Goal: Task Accomplishment & Management: Complete application form

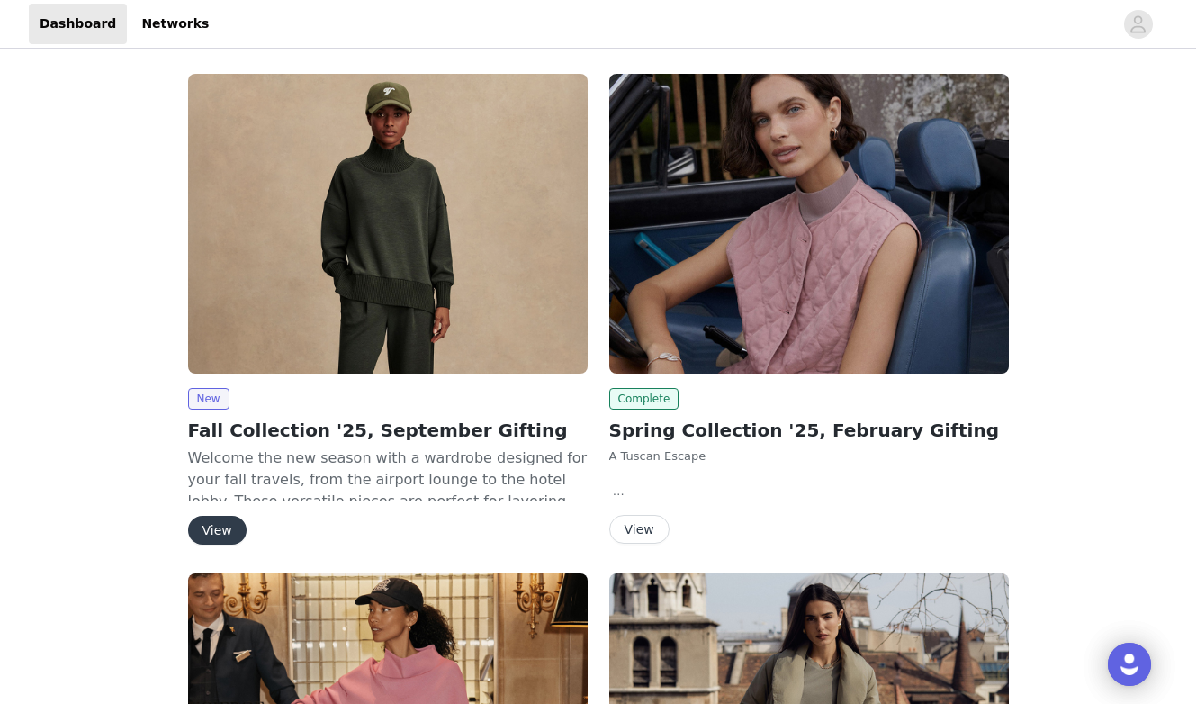
click at [220, 521] on button "View" at bounding box center [217, 529] width 58 height 29
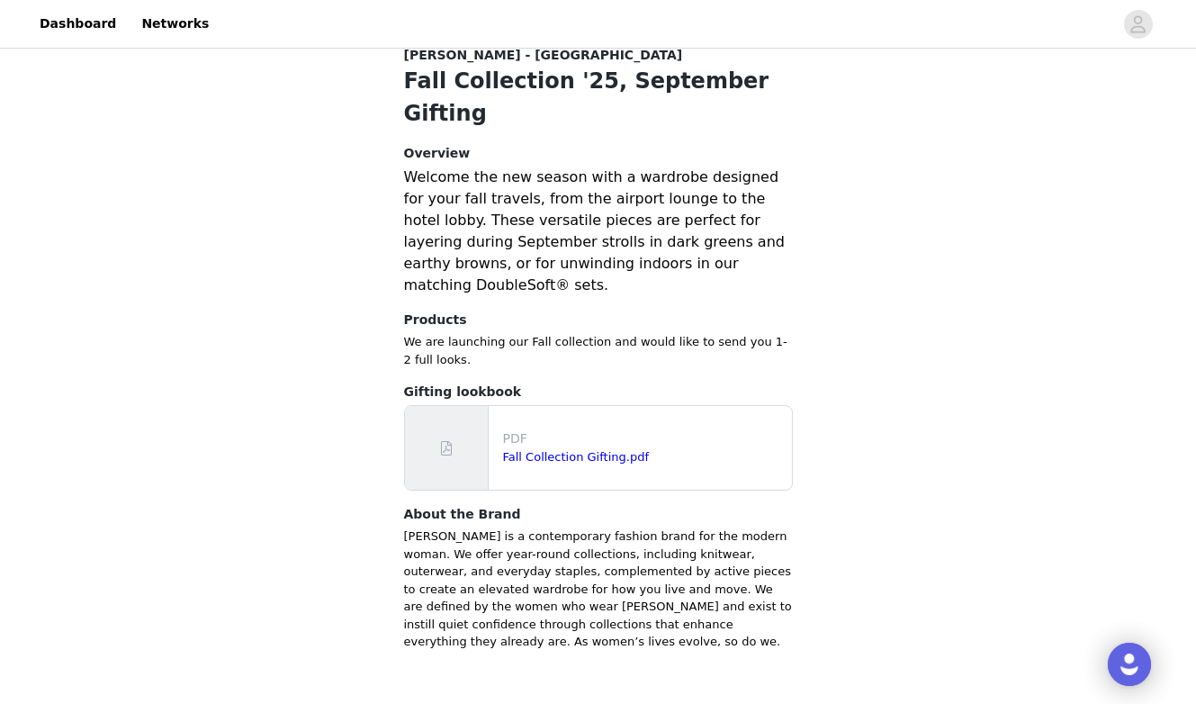
scroll to position [341, 0]
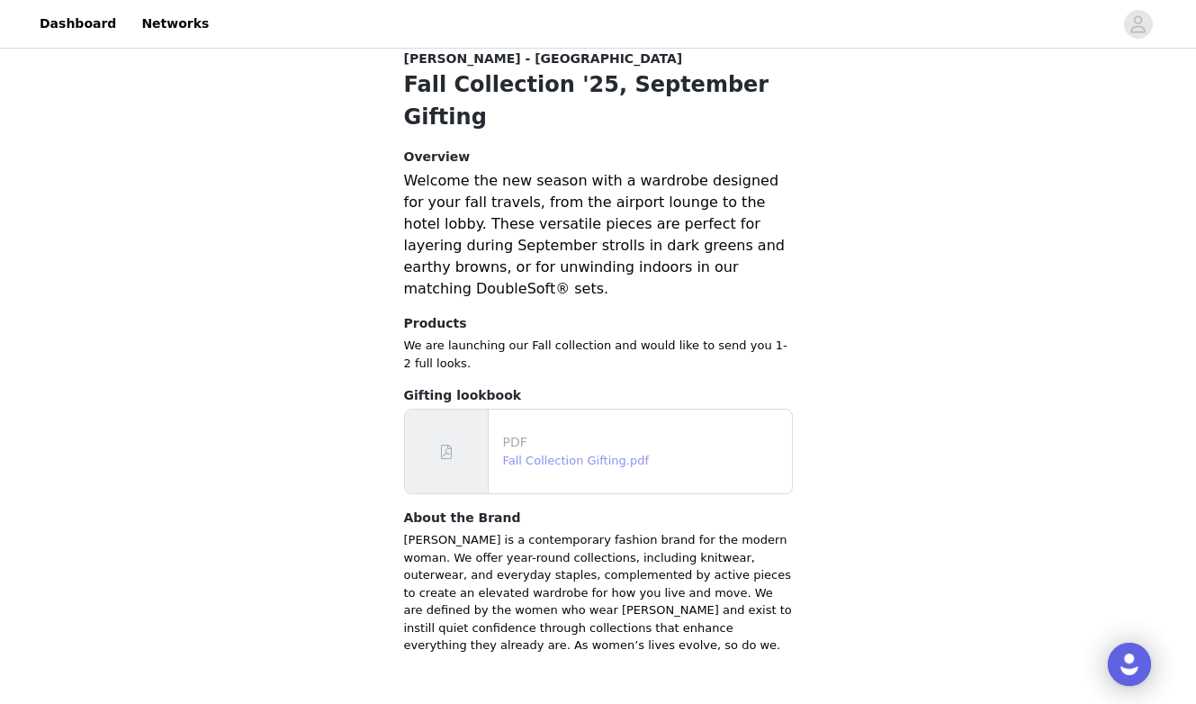
click at [566, 453] on link "Fall Collection Gifting.pdf" at bounding box center [576, 459] width 147 height 13
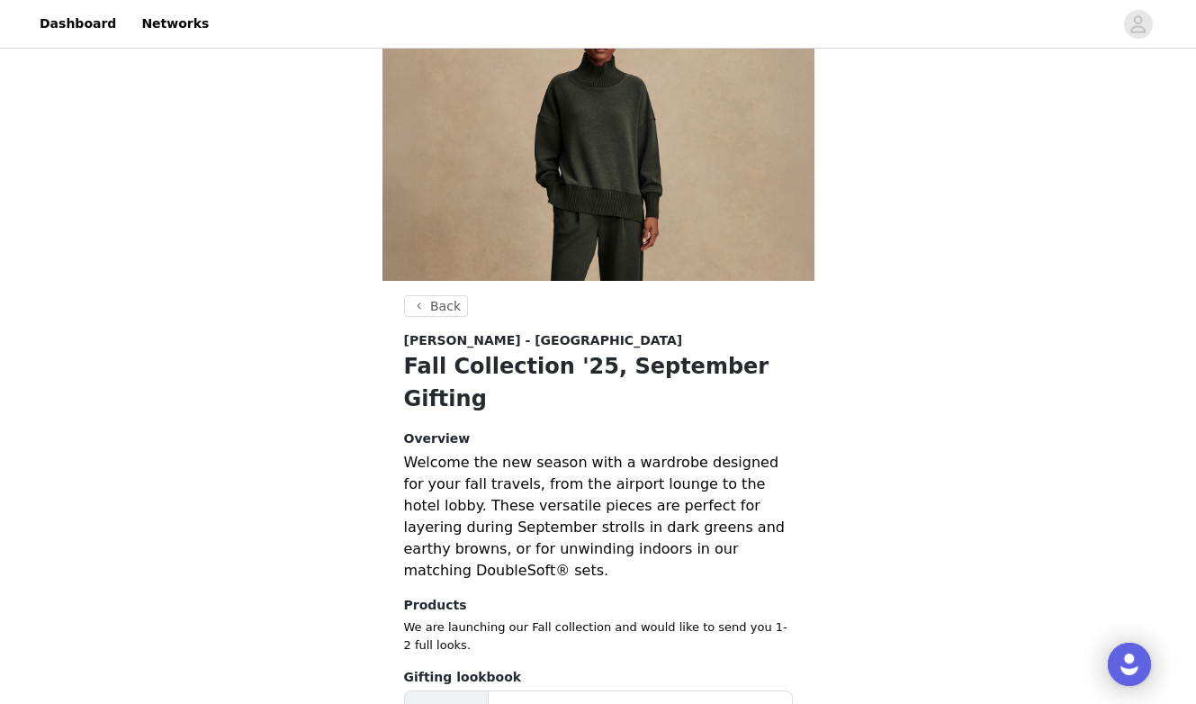
scroll to position [359, 0]
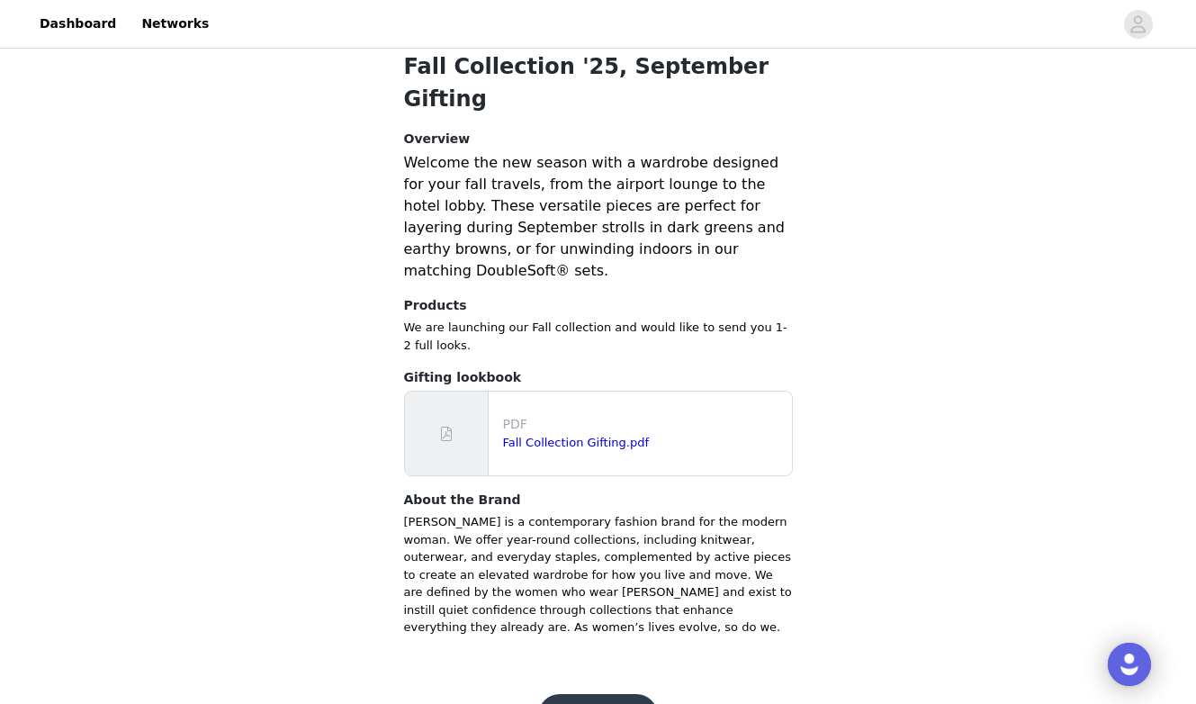
click at [576, 694] on button "Get Started" at bounding box center [598, 715] width 120 height 43
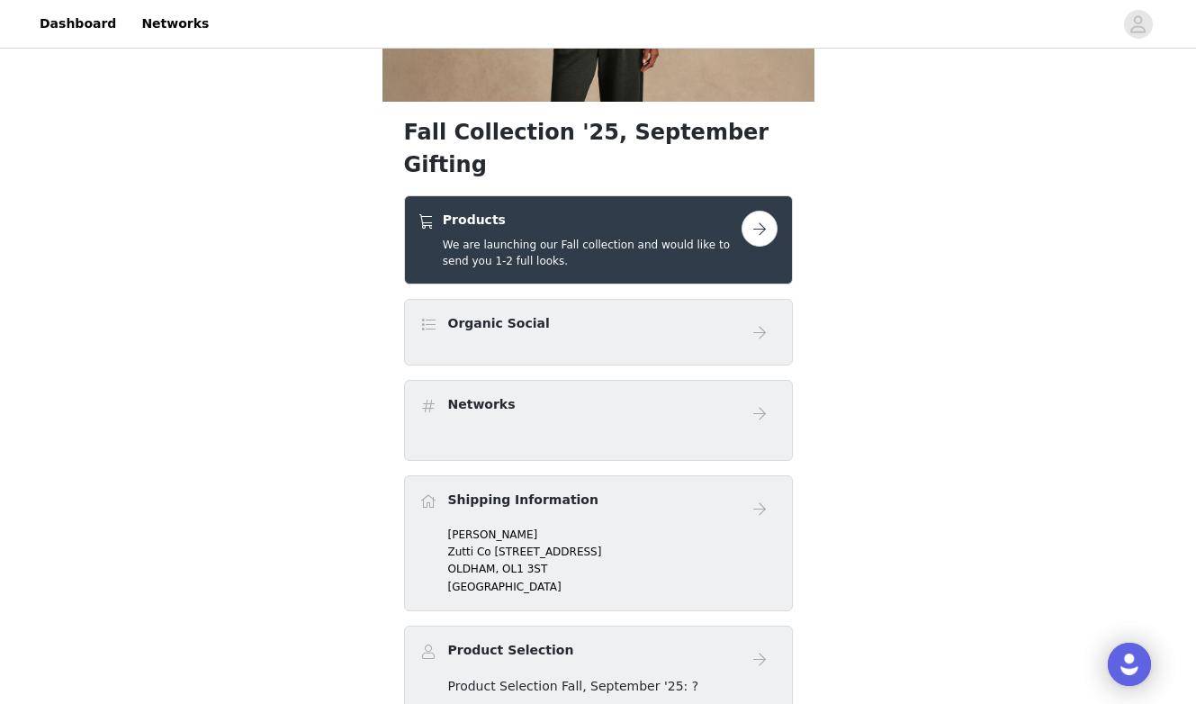
scroll to position [49, 0]
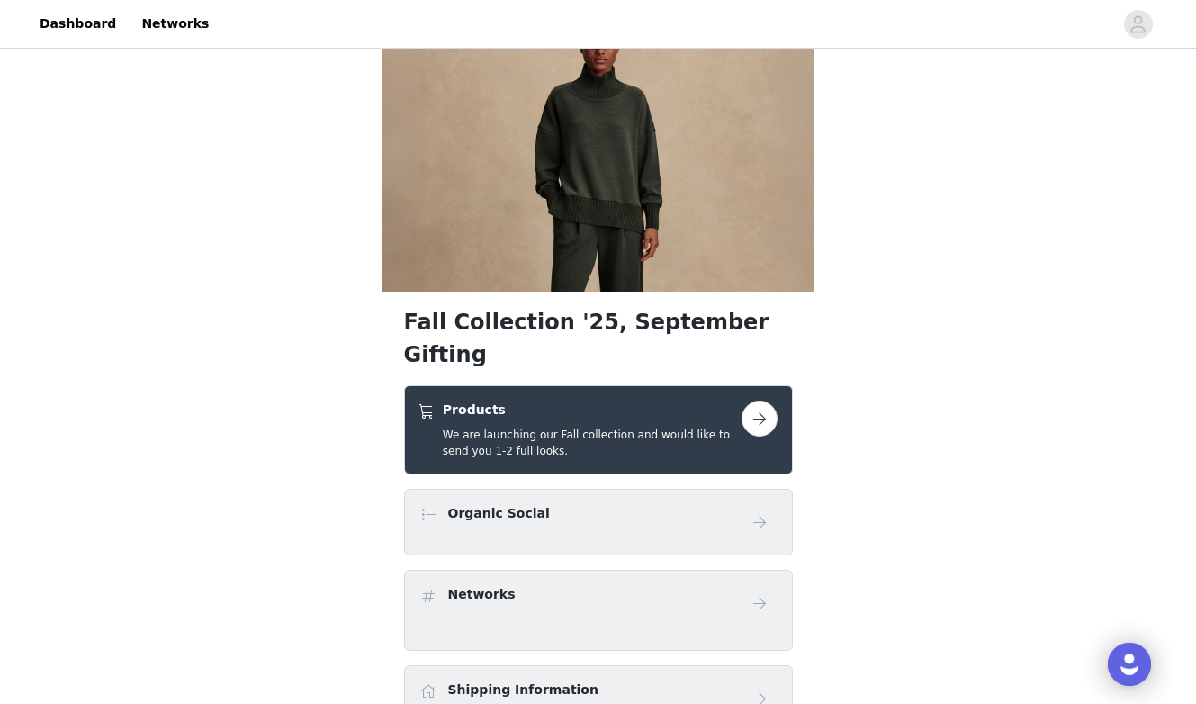
click at [758, 400] on button "button" at bounding box center [759, 418] width 36 height 36
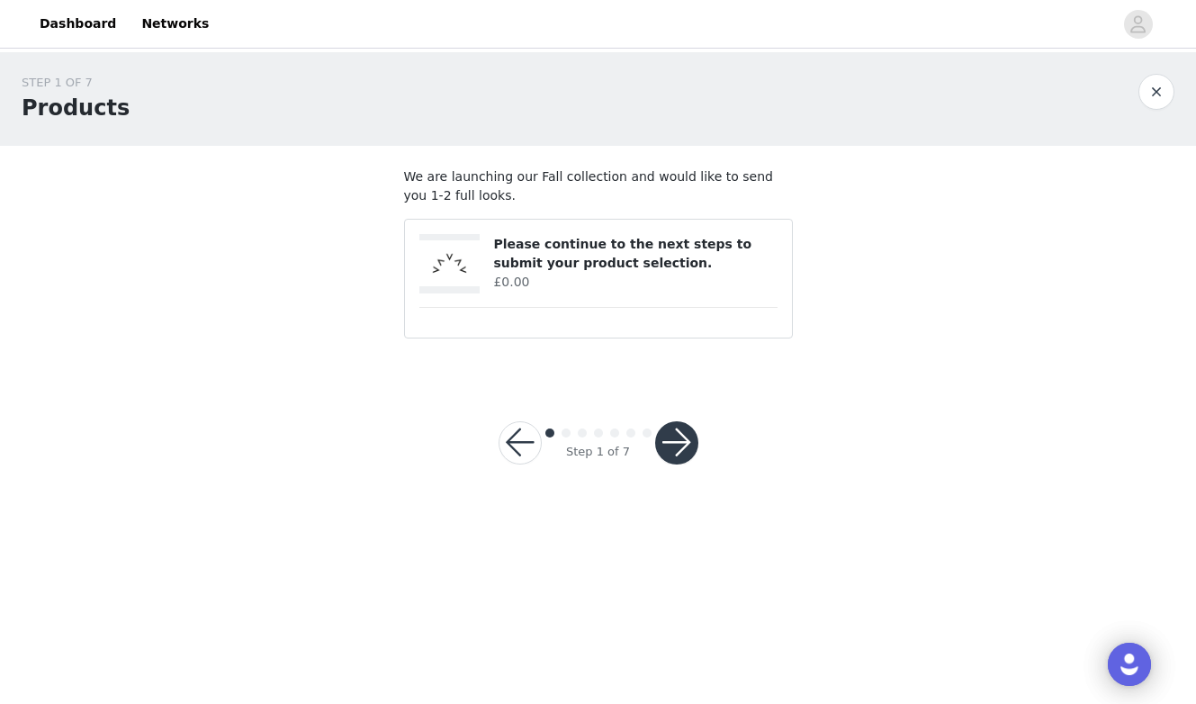
click at [677, 447] on button "button" at bounding box center [676, 442] width 43 height 43
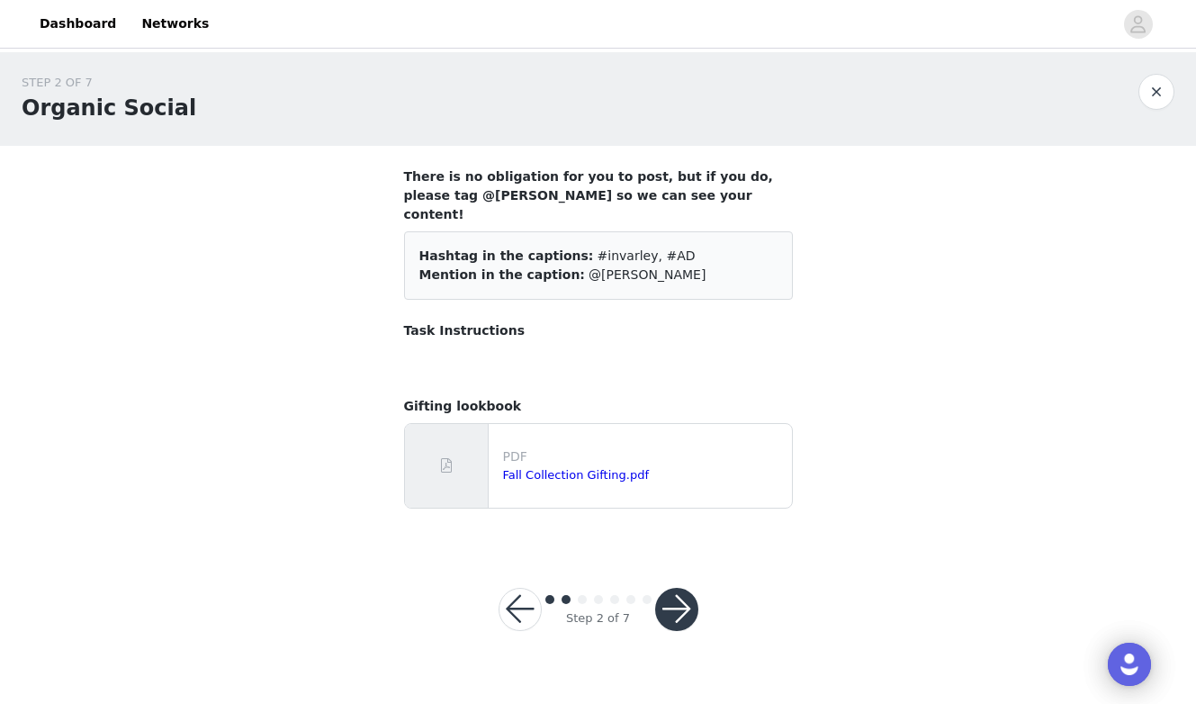
click at [685, 587] on button "button" at bounding box center [676, 608] width 43 height 43
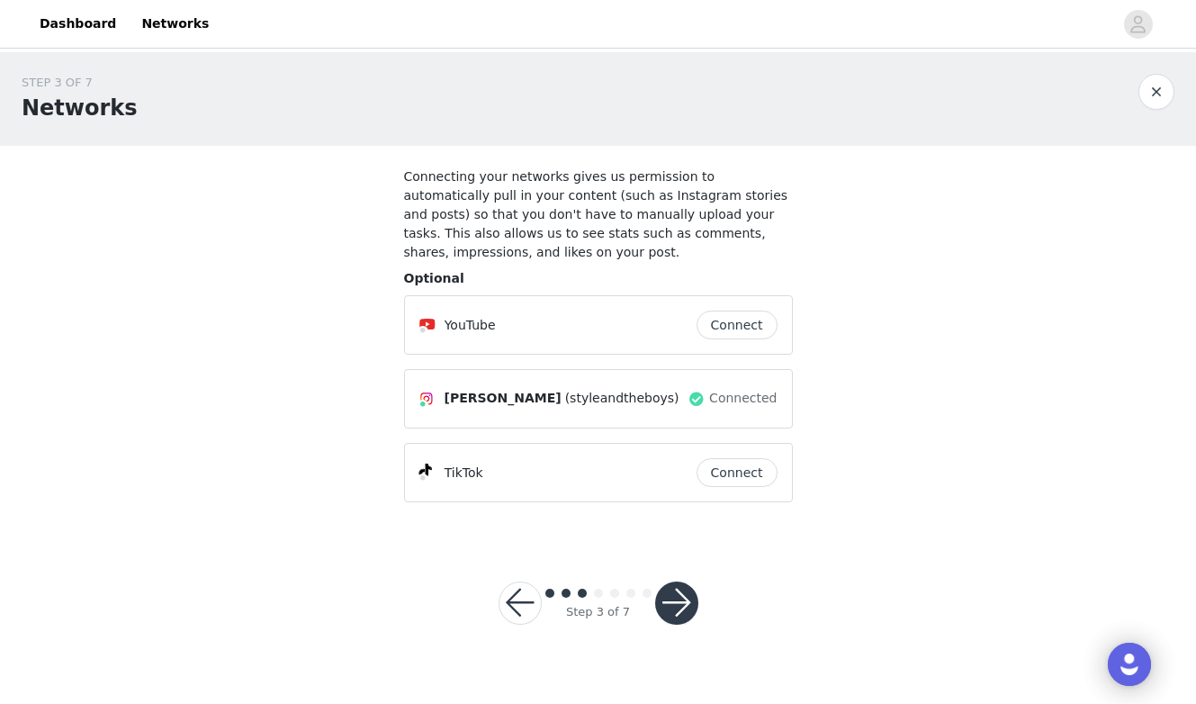
click at [683, 607] on button "button" at bounding box center [676, 602] width 43 height 43
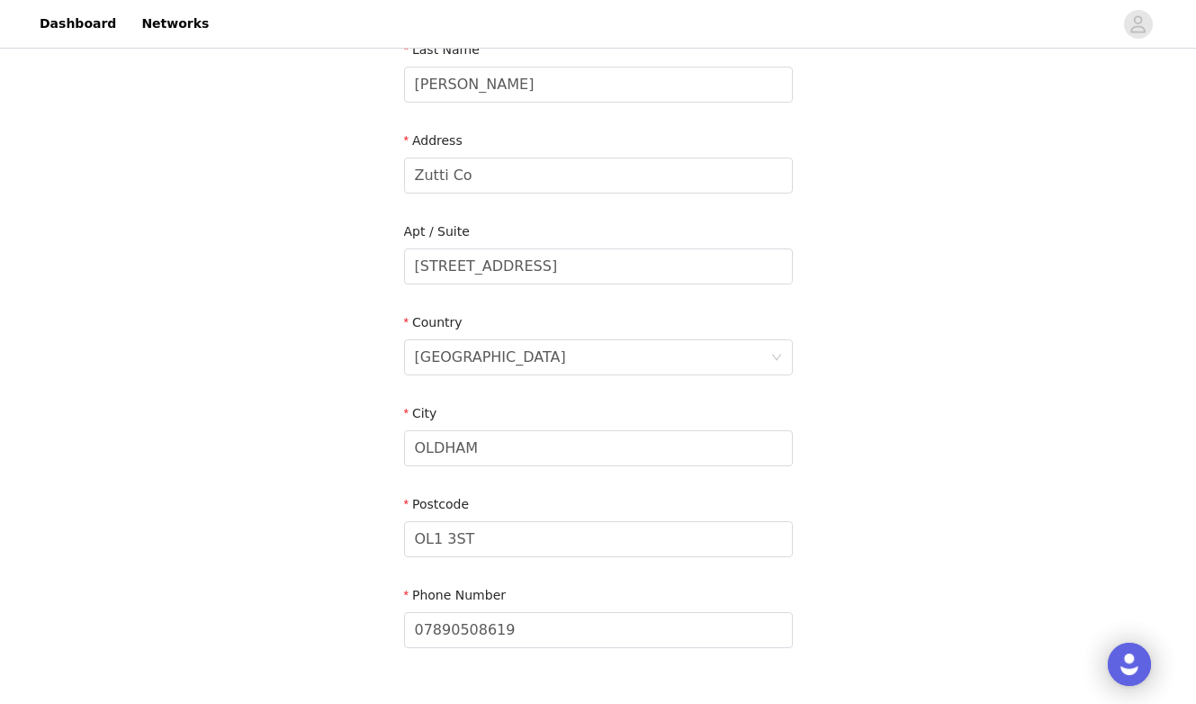
scroll to position [432, 0]
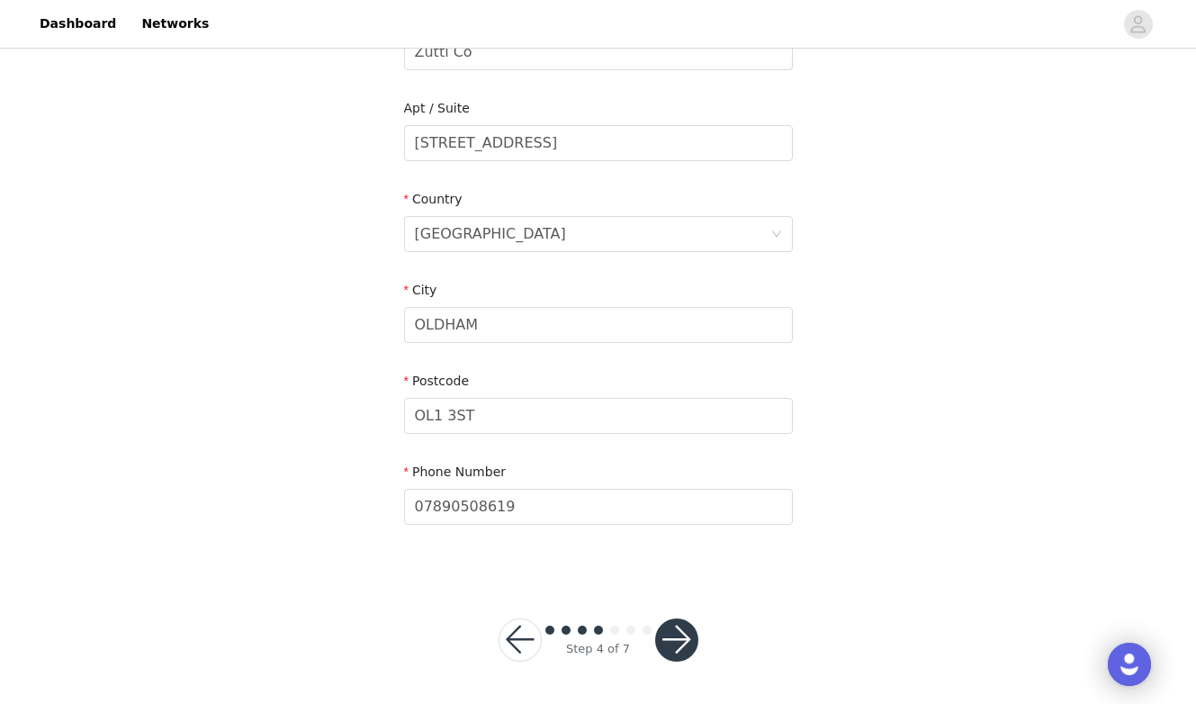
click at [687, 639] on button "button" at bounding box center [676, 639] width 43 height 43
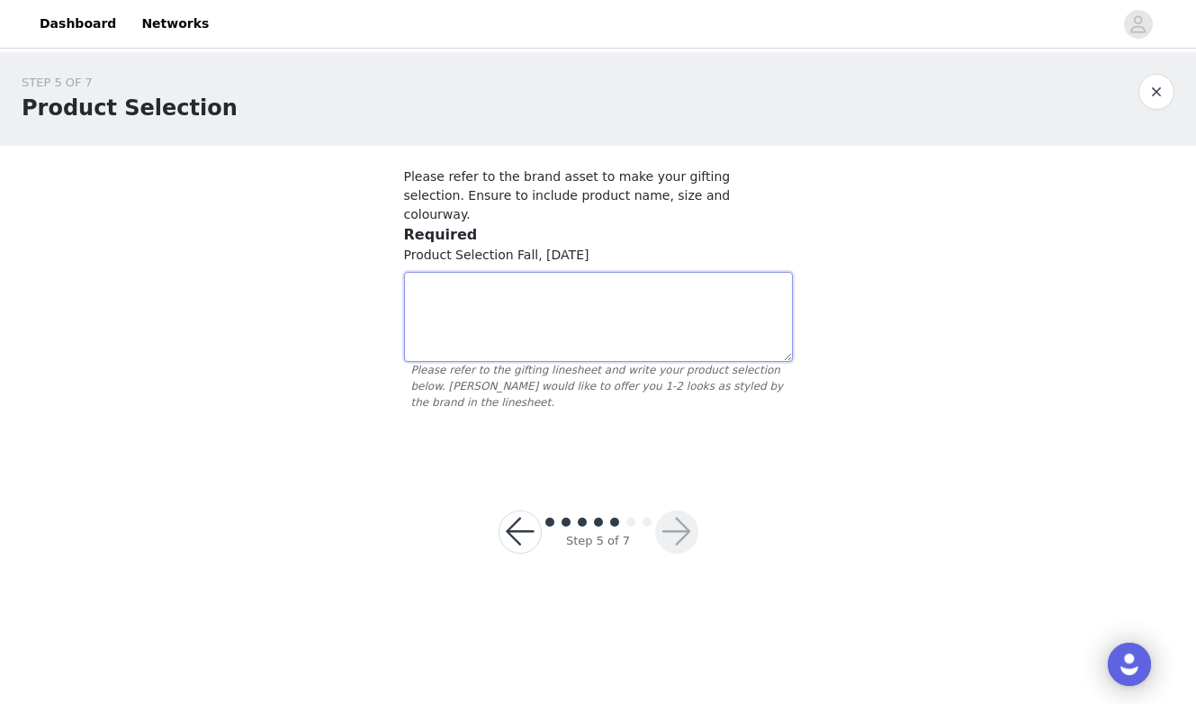
click at [700, 305] on textarea at bounding box center [598, 317] width 389 height 90
paste textarea "Roselle Half Zip Fleece Deep Mahogany"
click at [412, 285] on textarea "Roselle Half Zip Fleece Deep Mahogany" at bounding box center [598, 317] width 389 height 90
click at [661, 272] on textarea "Roselle Half Zip Fleece Deep Mahogany" at bounding box center [598, 317] width 389 height 90
paste textarea "Floris Wide Leg 29.5” & 32” Please select length Decadent Chocolate"
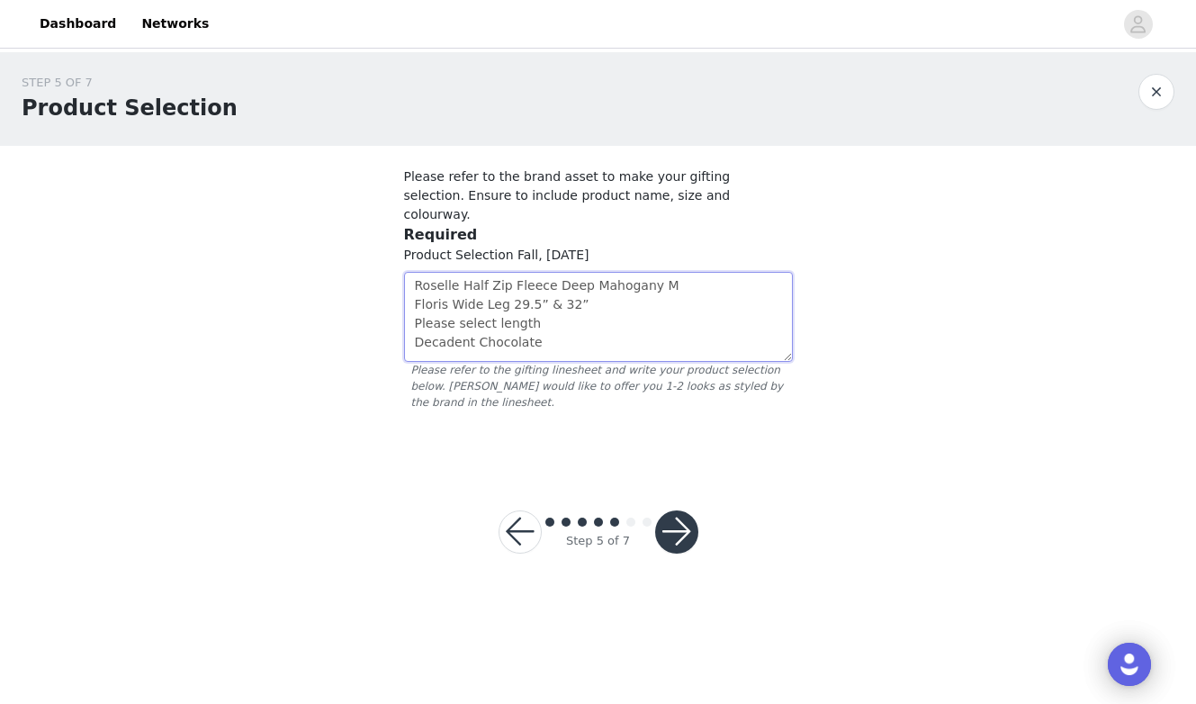
click at [557, 286] on textarea "Roselle Half Zip Fleece Deep Mahogany M Floris Wide Leg 29.5” & 32” Please sele…" at bounding box center [598, 317] width 389 height 90
drag, startPoint x: 532, startPoint y: 300, endPoint x: 411, endPoint y: 301, distance: 120.6
click at [411, 301] on textarea "Roselle Half Zip Fleece Deep Mahogany M Floris Wide Leg 32” Please select lengt…" at bounding box center [598, 317] width 389 height 90
drag, startPoint x: 526, startPoint y: 285, endPoint x: 507, endPoint y: 285, distance: 18.9
click at [507, 285] on textarea "Roselle Half Zip Fleece Deep Mahogany M Floris Wide Leg 32”Decadent Chocolate" at bounding box center [598, 317] width 389 height 90
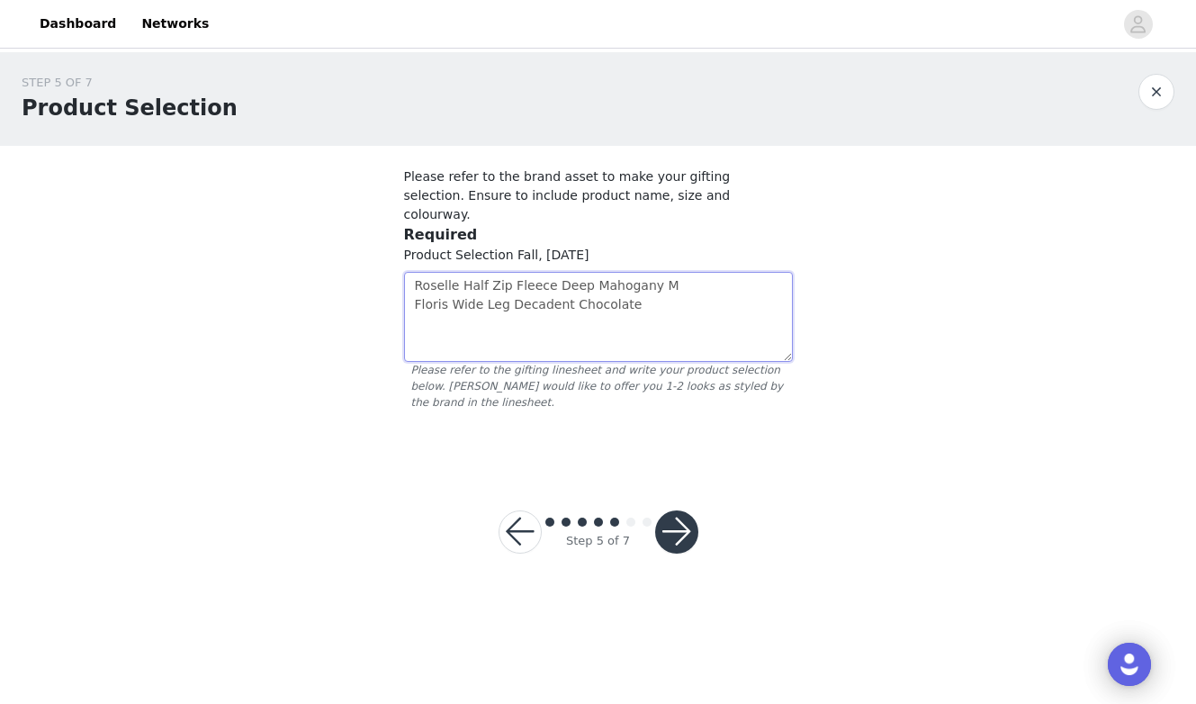
click at [671, 293] on textarea "Roselle Half Zip Fleece Deep Mahogany M Floris Wide Leg Decadent Chocolate" at bounding box center [598, 317] width 389 height 90
paste textarea "32”"
click at [625, 283] on textarea "Roselle Half Zip Fleece Deep Mahogany M Floris Wide Leg Decadent Chocolate 32”" at bounding box center [598, 317] width 389 height 90
click at [692, 297] on textarea "Roselle Half Zip Fleece Deep Mahogany M Floris Wide Leg Decadent Chocolate S 32”" at bounding box center [598, 317] width 389 height 90
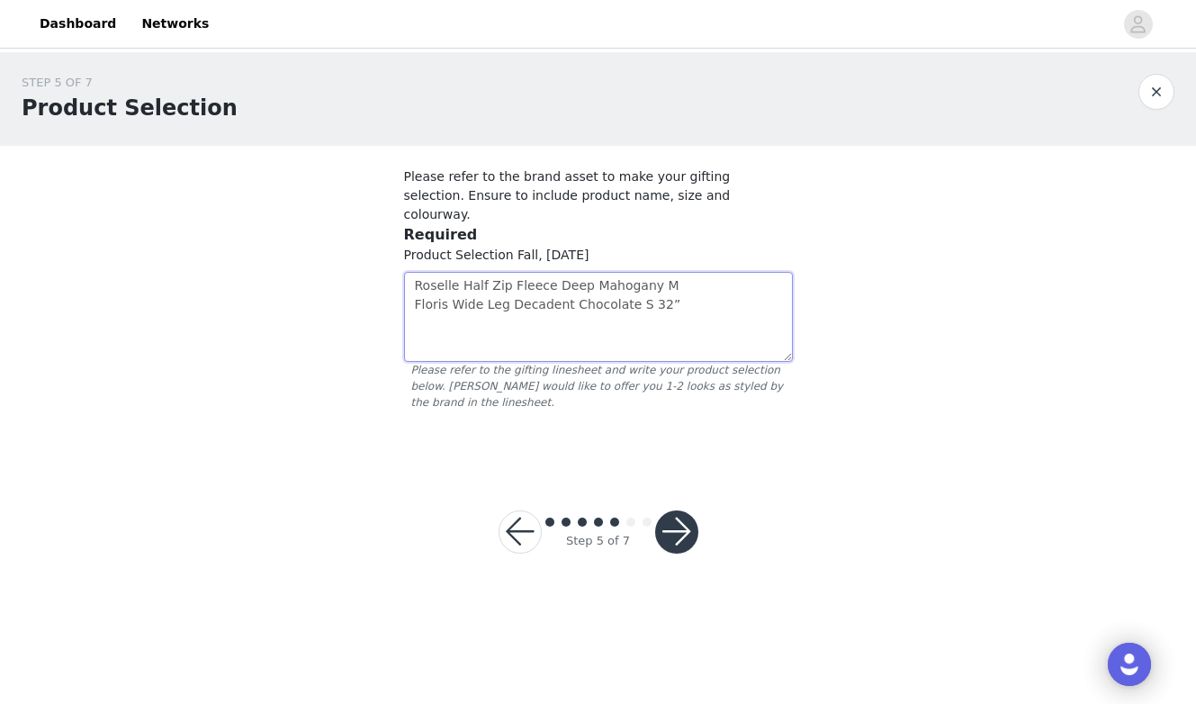
paste textarea "Freesoft™ High Rise Legging Co![PERSON_NAME]"
click at [435, 326] on textarea "Roselle Half Zip Fleece Deep Mahogany M Floris Wide Leg Decadent Chocolate S 32…" at bounding box center [598, 317] width 389 height 90
click at [411, 325] on textarea "Roselle Half Zip Fleece Deep Mahogany M Floris Wide Leg Decadent Chocolate S 32…" at bounding box center [598, 317] width 389 height 90
click at [672, 299] on textarea "Roselle Half Zip Fleece Deep Mahogany M Floris Wide Leg Decadent Chocolate S 32…" at bounding box center [598, 317] width 389 height 90
type textarea "Roselle Half Zip Fleece Deep Mahogany M Floris Wide Leg Decadent Chocolate S 32…"
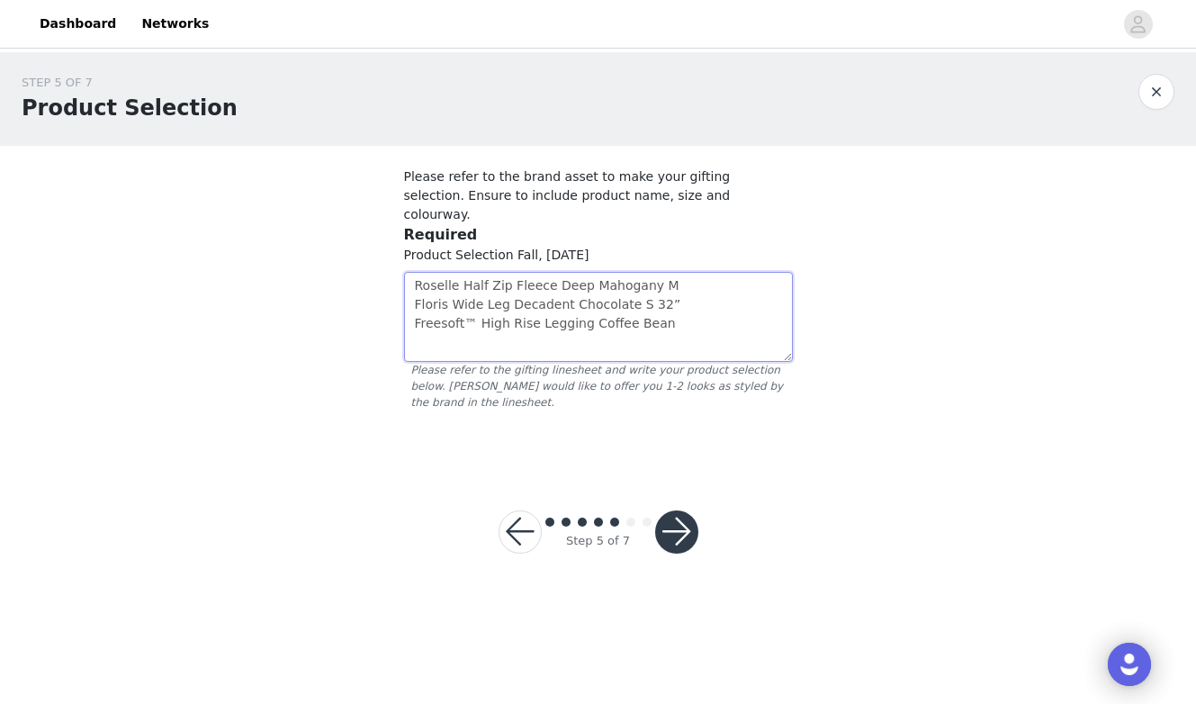
click at [678, 300] on textarea "Roselle Half Zip Fleece Deep Mahogany M Floris Wide Leg Decadent Chocolate S 32…" at bounding box center [598, 317] width 389 height 90
type textarea "Roselle Half Zip Fleece Deep Mahogany M Floris Wide Leg Decadent Chocolate S 32…"
click at [677, 511] on button "button" at bounding box center [676, 531] width 43 height 43
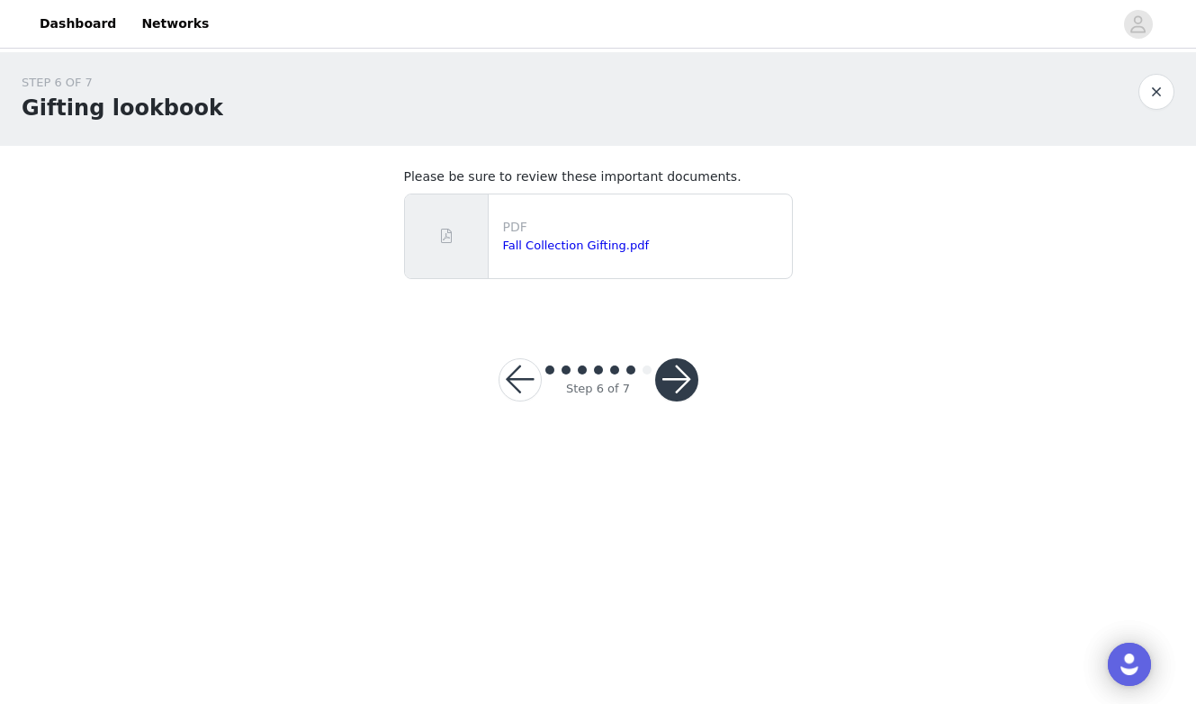
click at [677, 381] on button "button" at bounding box center [676, 379] width 43 height 43
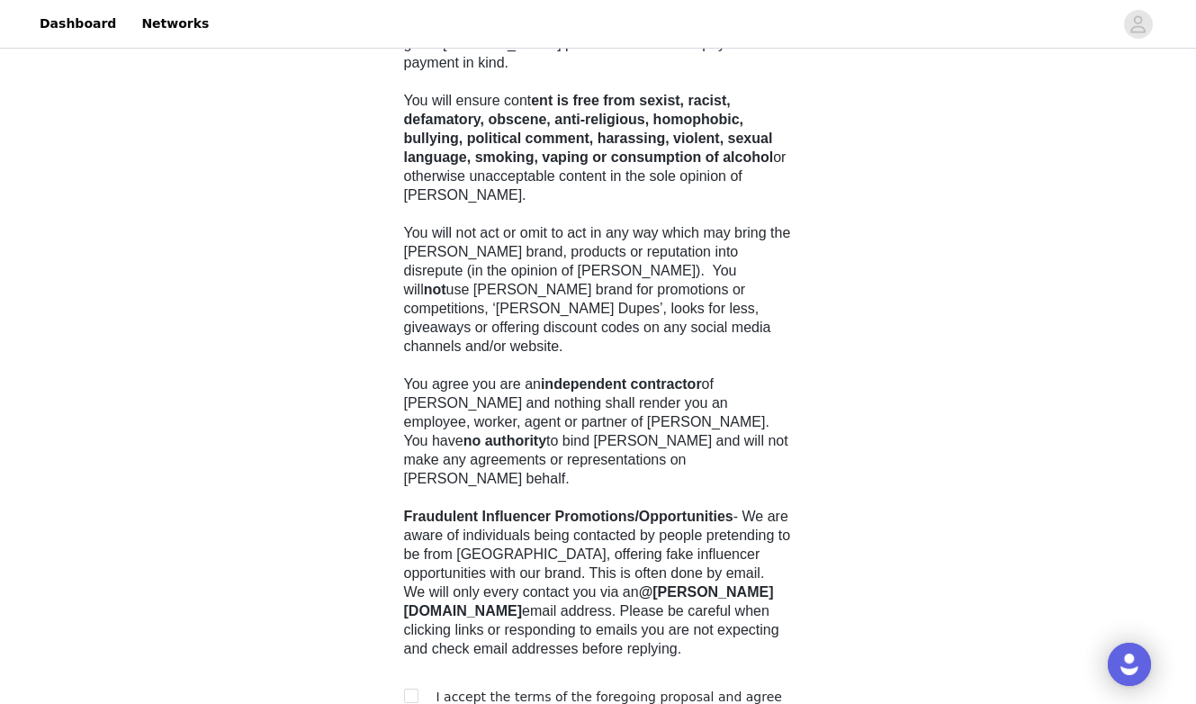
scroll to position [487, 0]
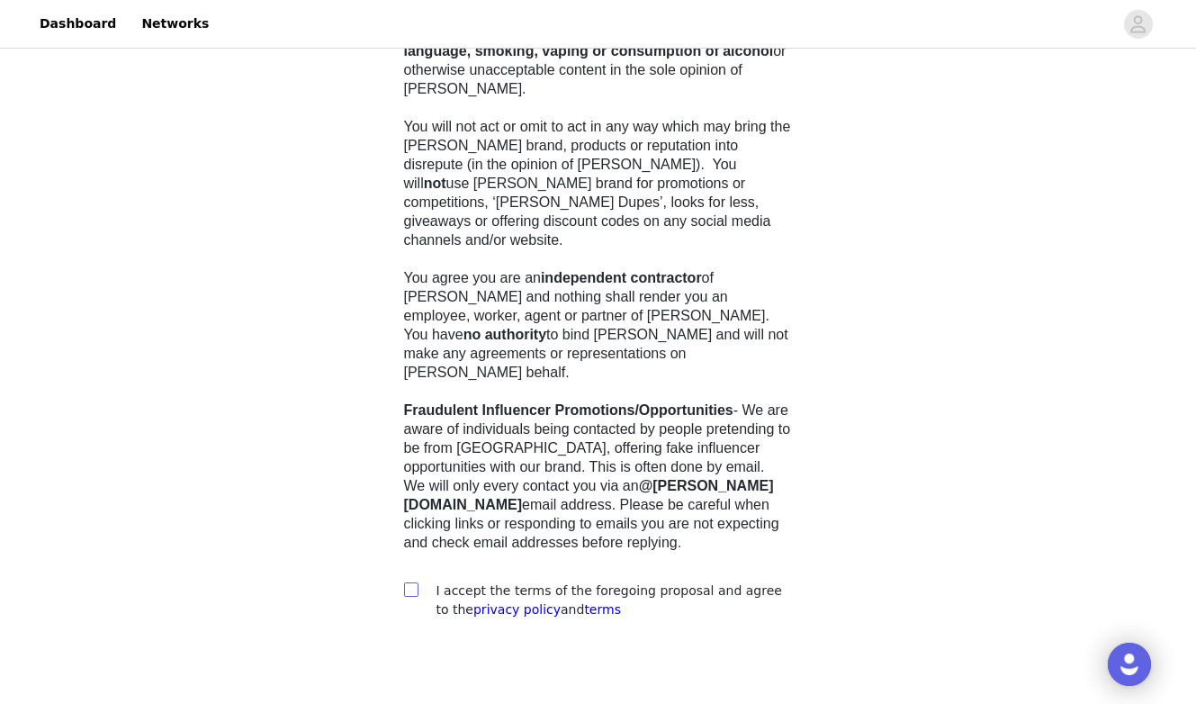
click at [415, 582] on span at bounding box center [411, 589] width 14 height 14
click at [415, 582] on input "checkbox" at bounding box center [410, 588] width 13 height 13
checkbox input "true"
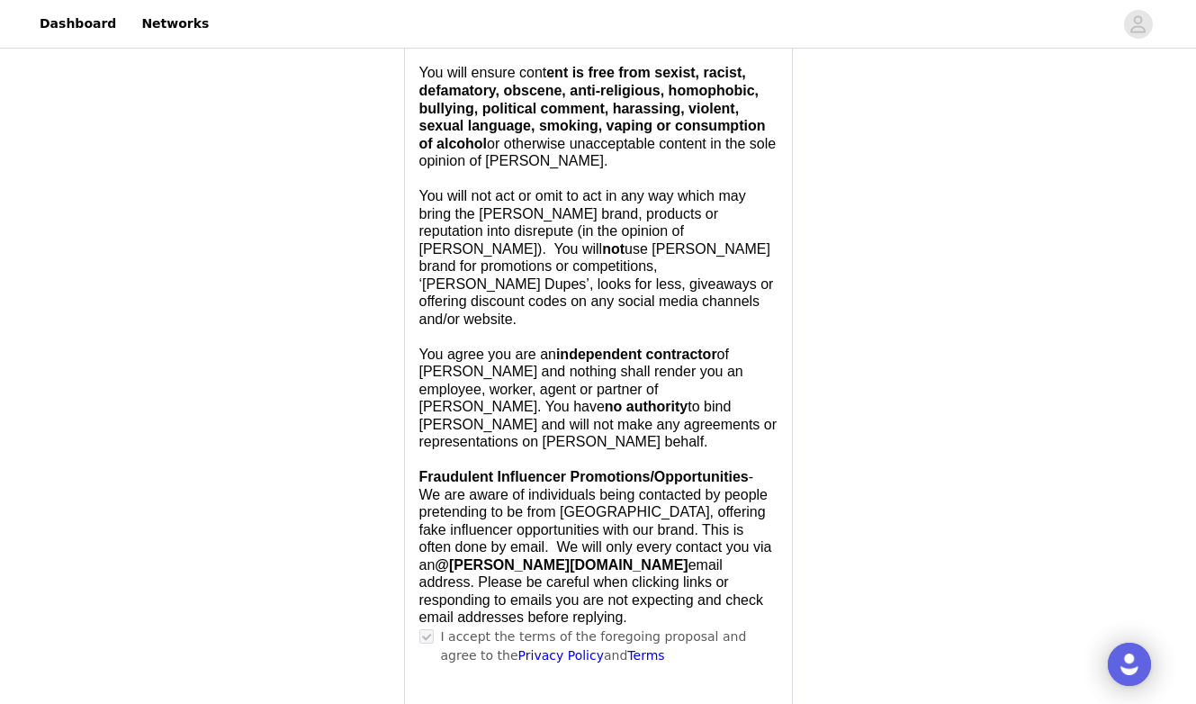
scroll to position [1507, 0]
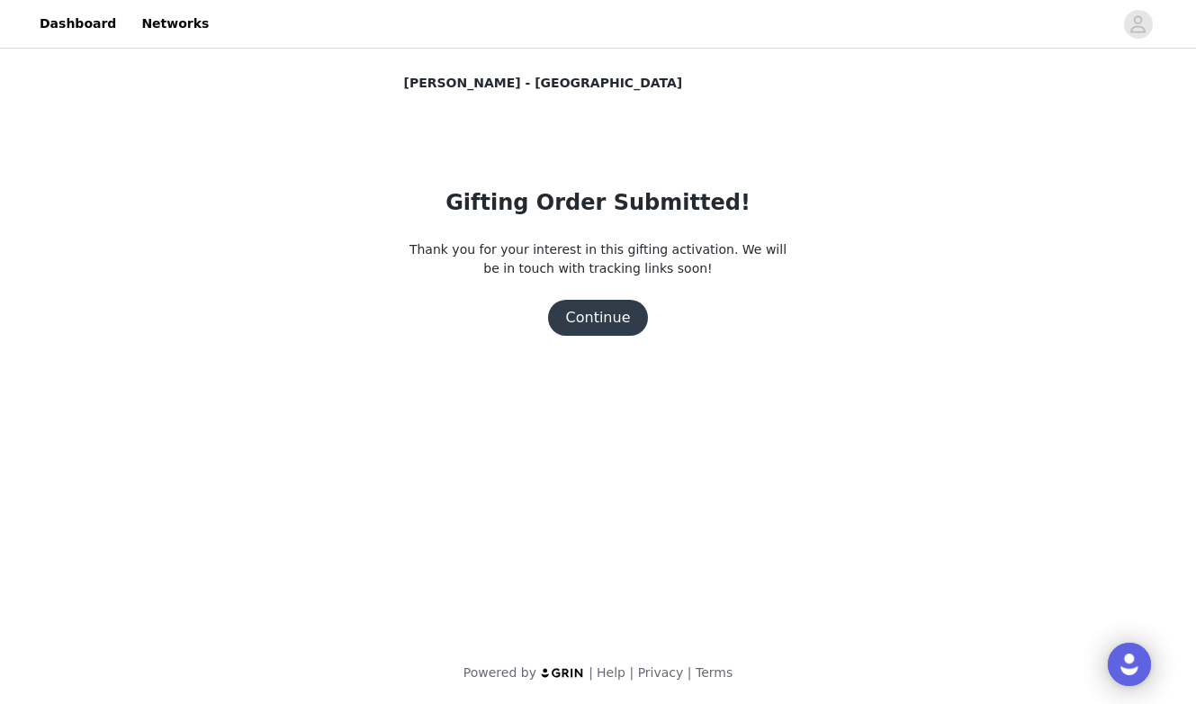
scroll to position [0, 0]
click at [601, 308] on button "Continue" at bounding box center [598, 318] width 101 height 36
